Goal: Participate in discussion: Engage in conversation with other users on a specific topic

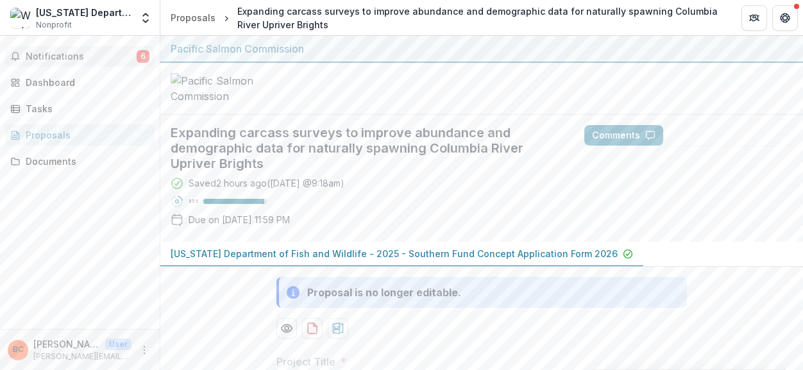
click at [140, 55] on span "6" at bounding box center [143, 56] width 13 height 13
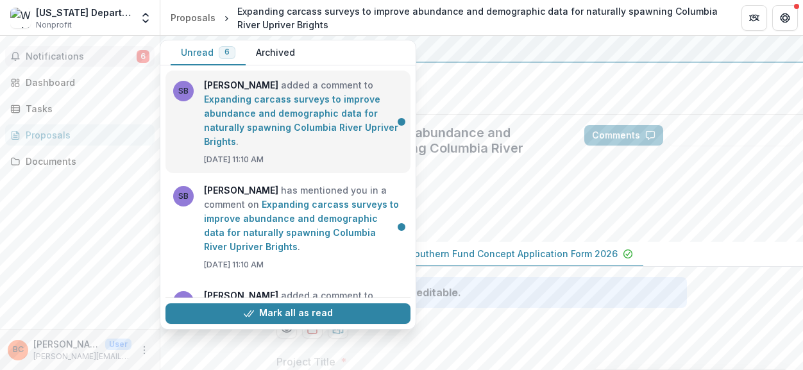
click at [262, 126] on link "Expanding carcass surveys to improve abundance and demographic data for natural…" at bounding box center [301, 120] width 194 height 53
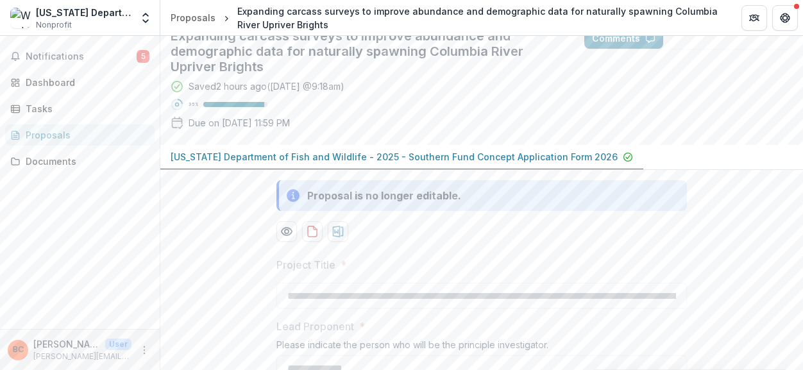
scroll to position [64, 0]
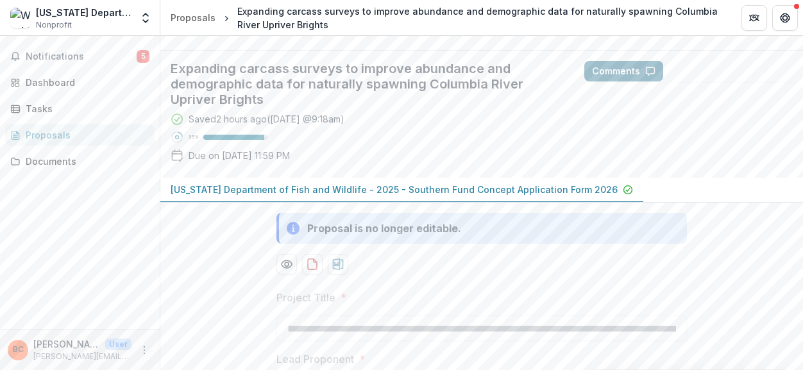
click at [626, 81] on button "Comments" at bounding box center [623, 71] width 79 height 21
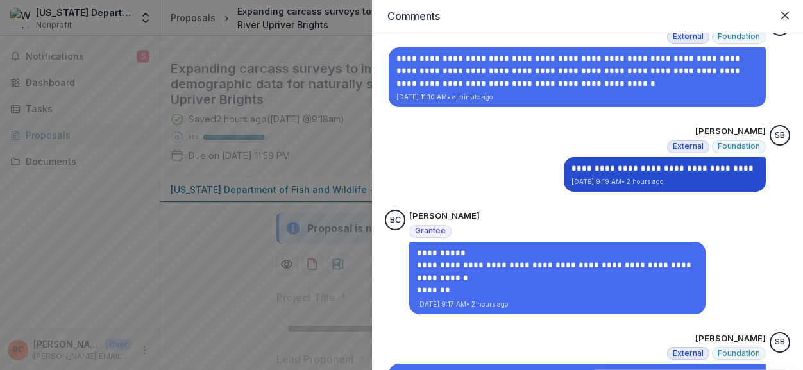
scroll to position [15, 0]
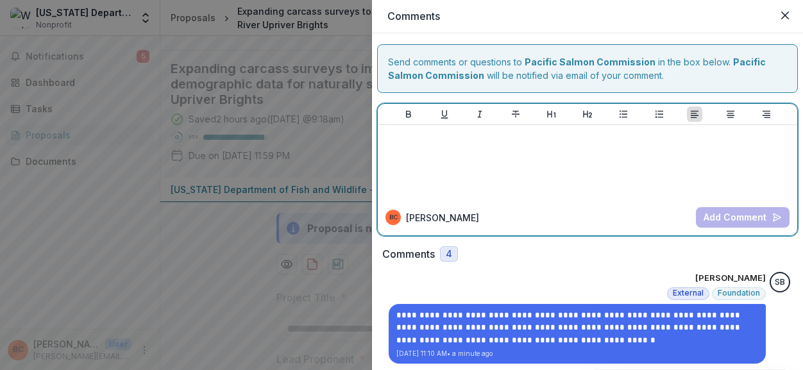
click at [458, 149] on div at bounding box center [587, 162] width 409 height 64
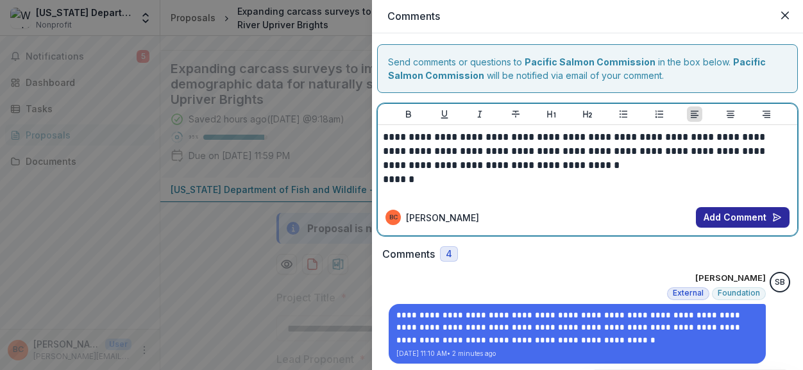
click at [724, 221] on button "Add Comment" at bounding box center [743, 217] width 94 height 21
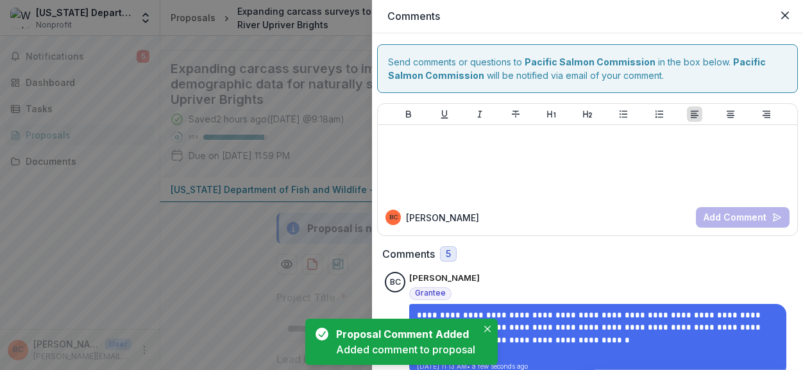
click at [139, 219] on div "**********" at bounding box center [401, 185] width 803 height 370
